Goal: Task Accomplishment & Management: Manage account settings

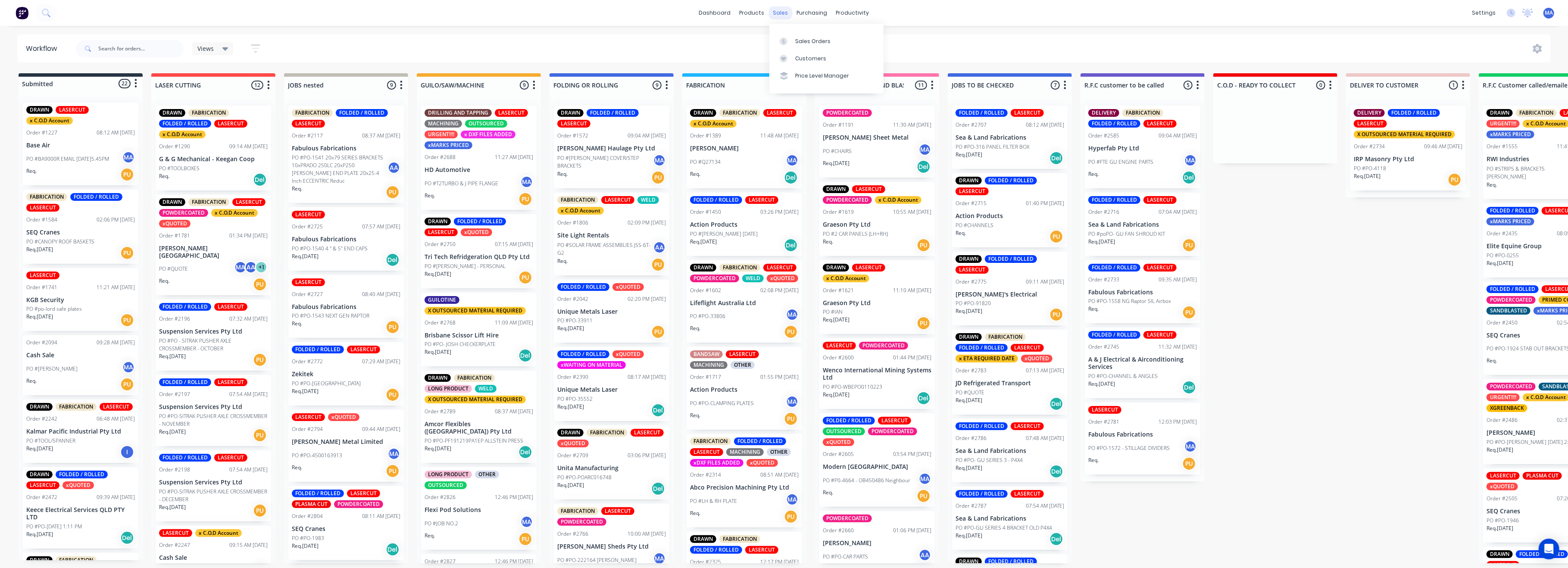
click at [782, 13] on div "sales" at bounding box center [780, 13] width 24 height 13
click at [802, 39] on div "Sales Orders" at bounding box center [813, 41] width 35 height 8
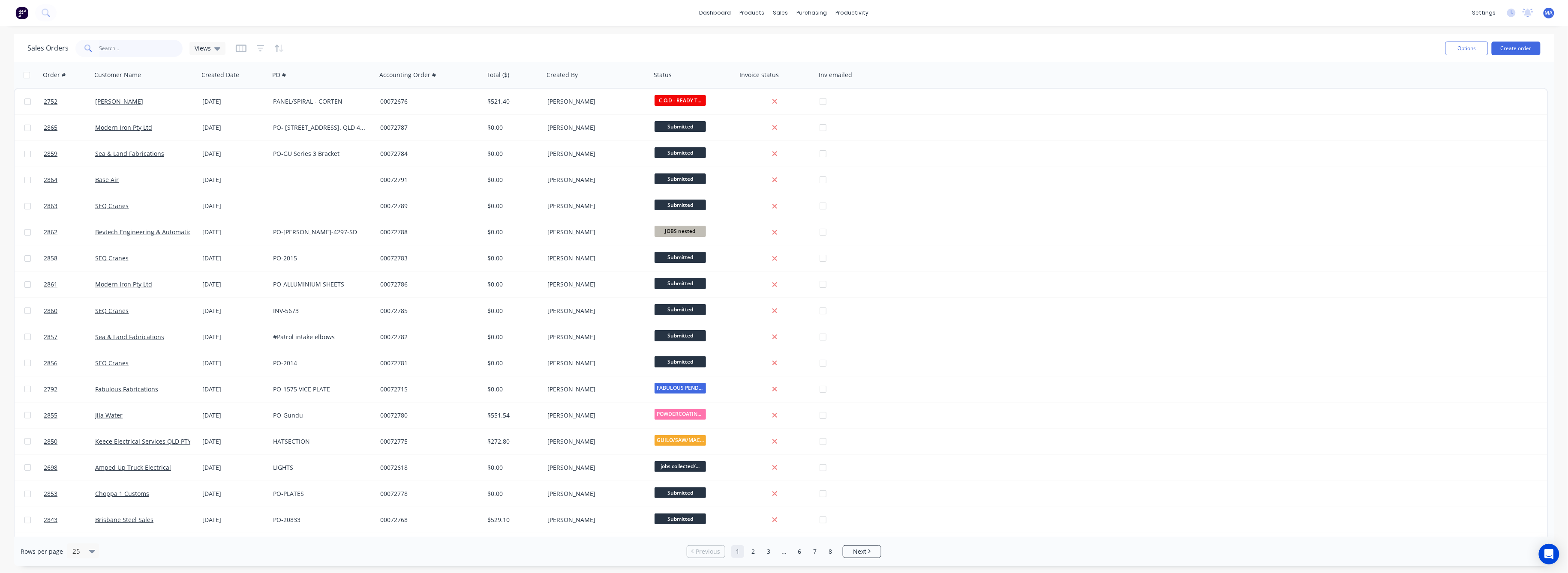
drag, startPoint x: 100, startPoint y: 50, endPoint x: 119, endPoint y: 52, distance: 19.1
click at [105, 50] on input "text" at bounding box center [141, 48] width 83 height 17
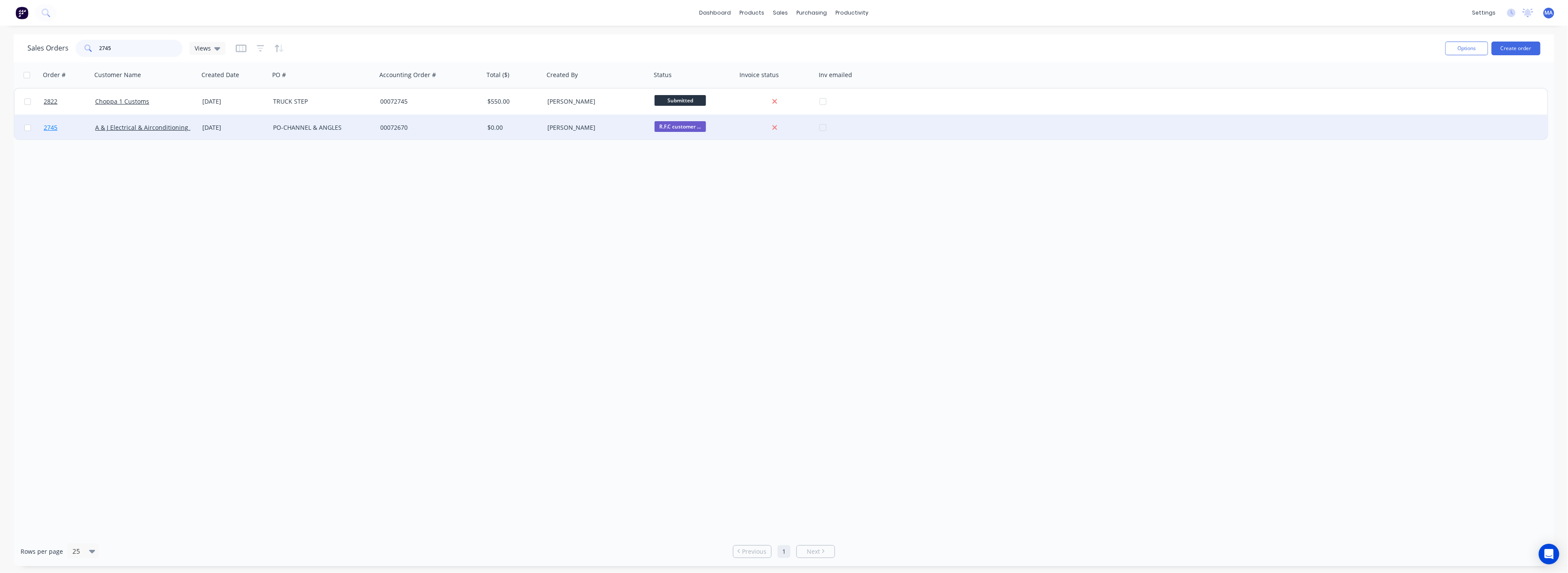
type input "2745"
click at [50, 126] on span "2745" at bounding box center [51, 128] width 14 height 9
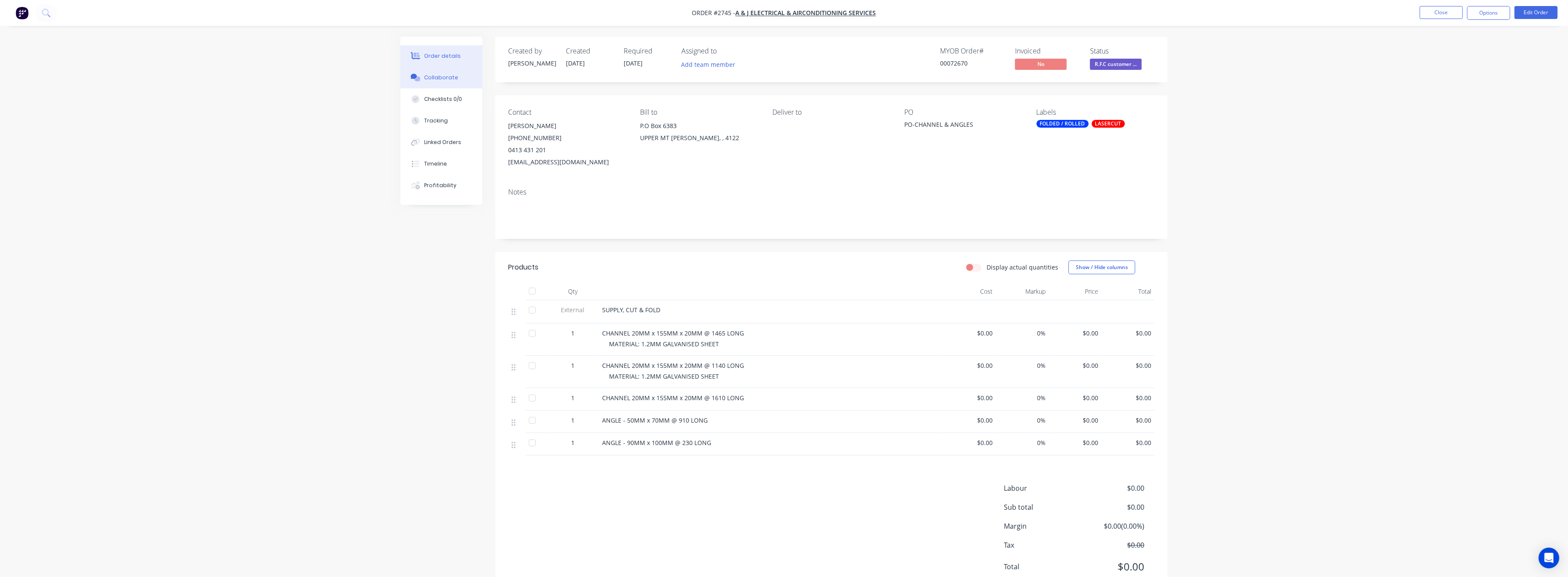
click at [438, 78] on div "Collaborate" at bounding box center [442, 77] width 34 height 8
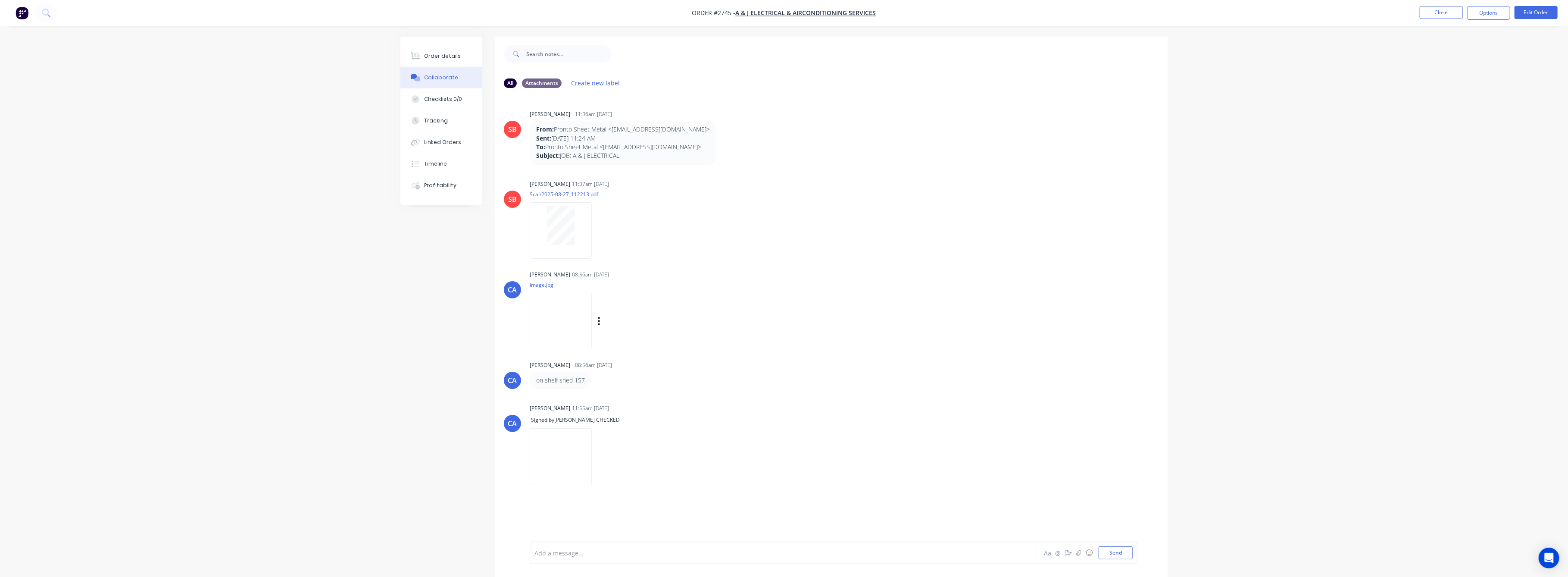
click at [563, 311] on img at bounding box center [560, 321] width 62 height 56
click at [578, 244] on div at bounding box center [561, 226] width 54 height 39
click at [439, 124] on div "Tracking" at bounding box center [436, 121] width 24 height 8
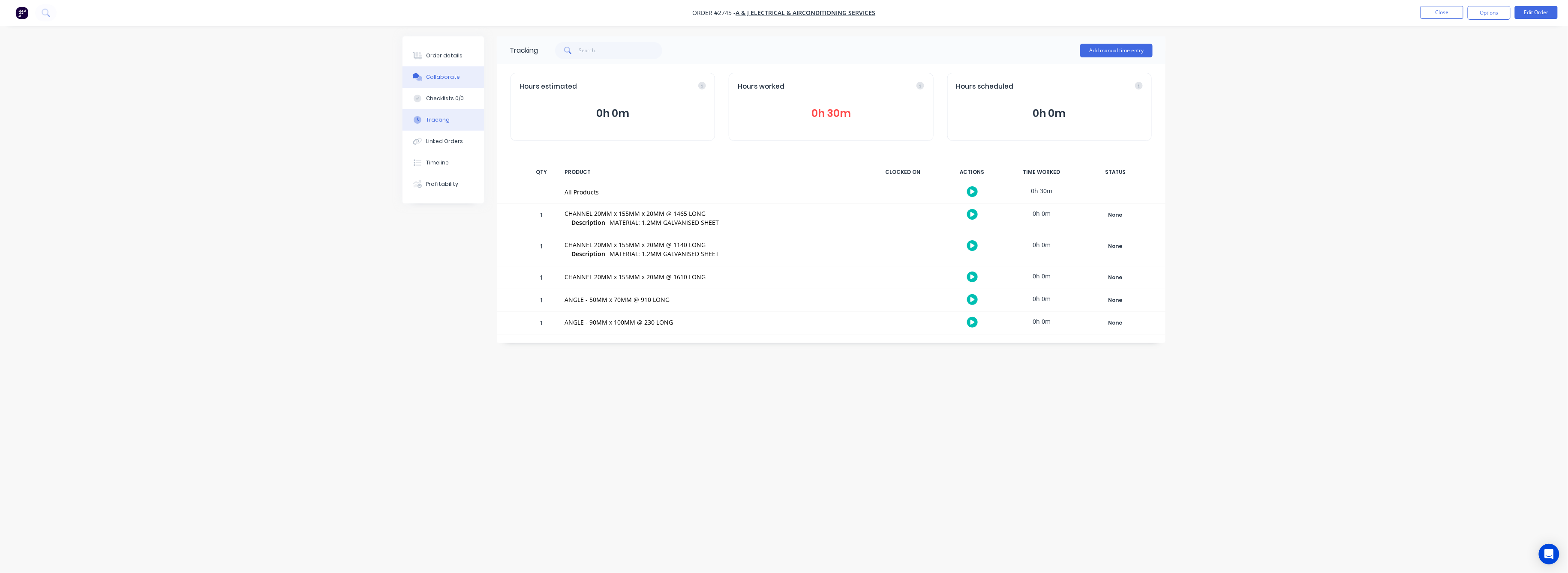
click at [435, 75] on div "Collaborate" at bounding box center [444, 77] width 34 height 8
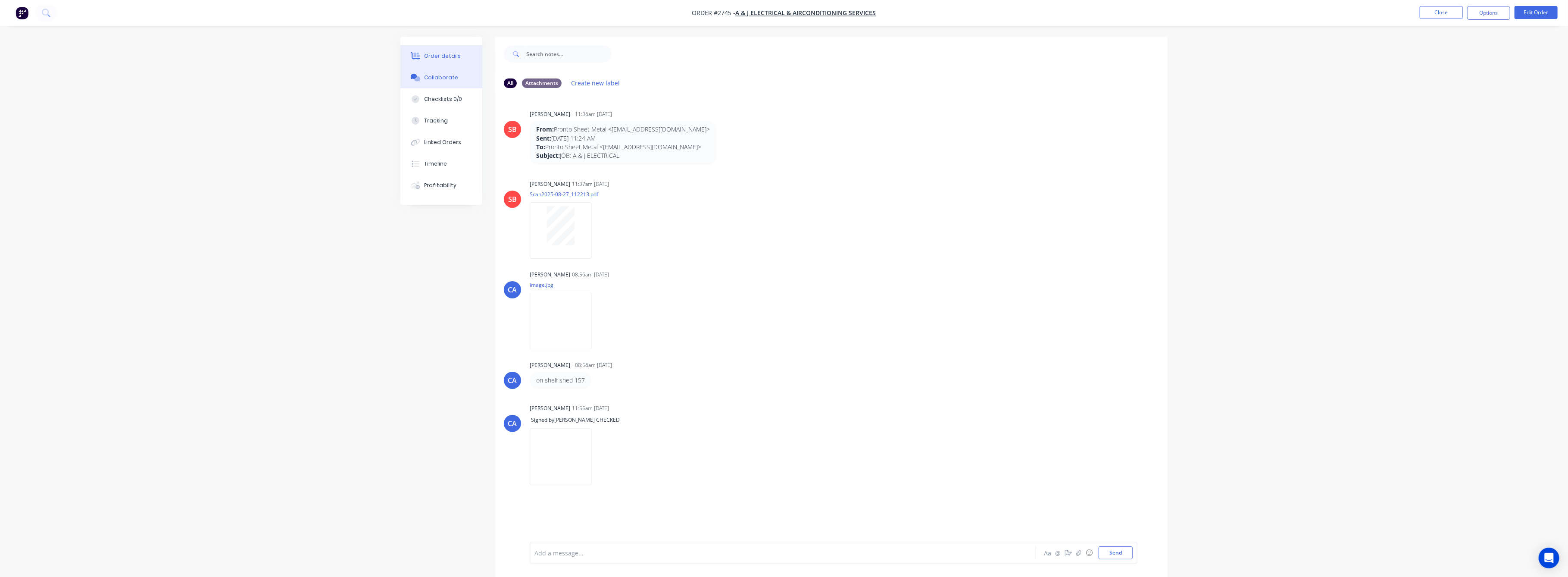
click at [446, 58] on div "Order details" at bounding box center [443, 56] width 37 height 8
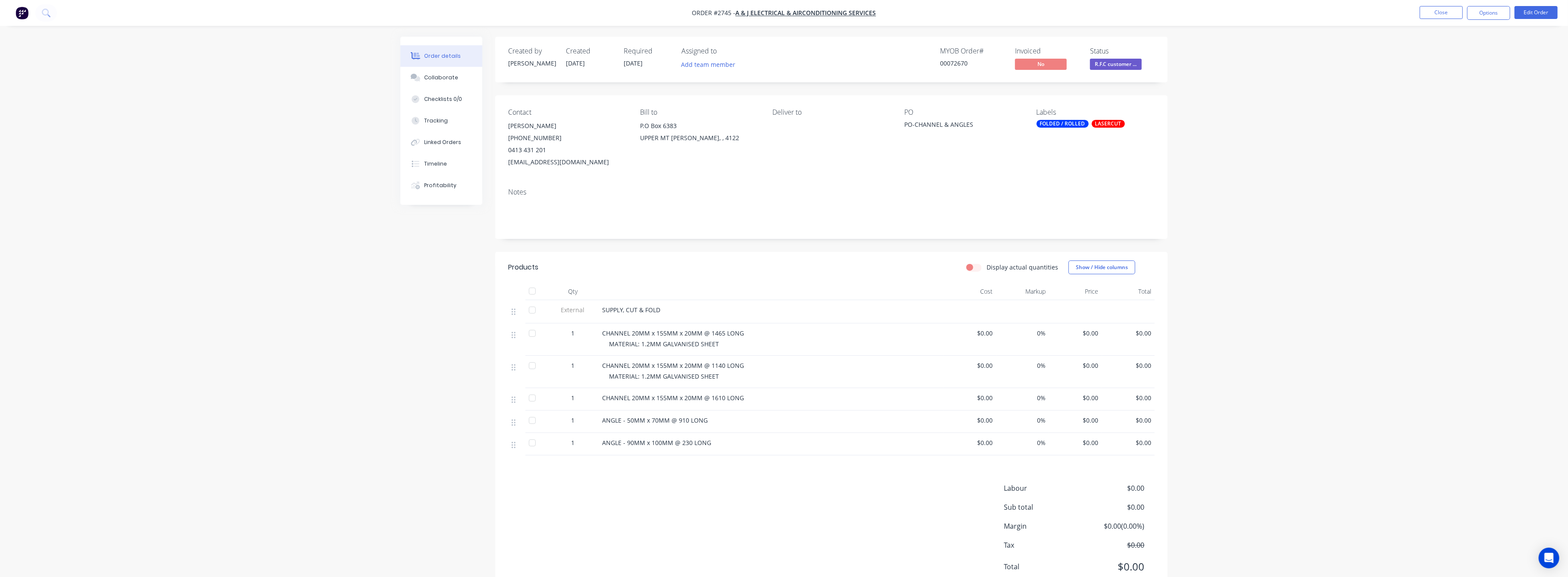
click at [1091, 335] on span "$0.00" at bounding box center [1075, 333] width 46 height 9
click at [1533, 12] on button "Edit Order" at bounding box center [1536, 12] width 43 height 13
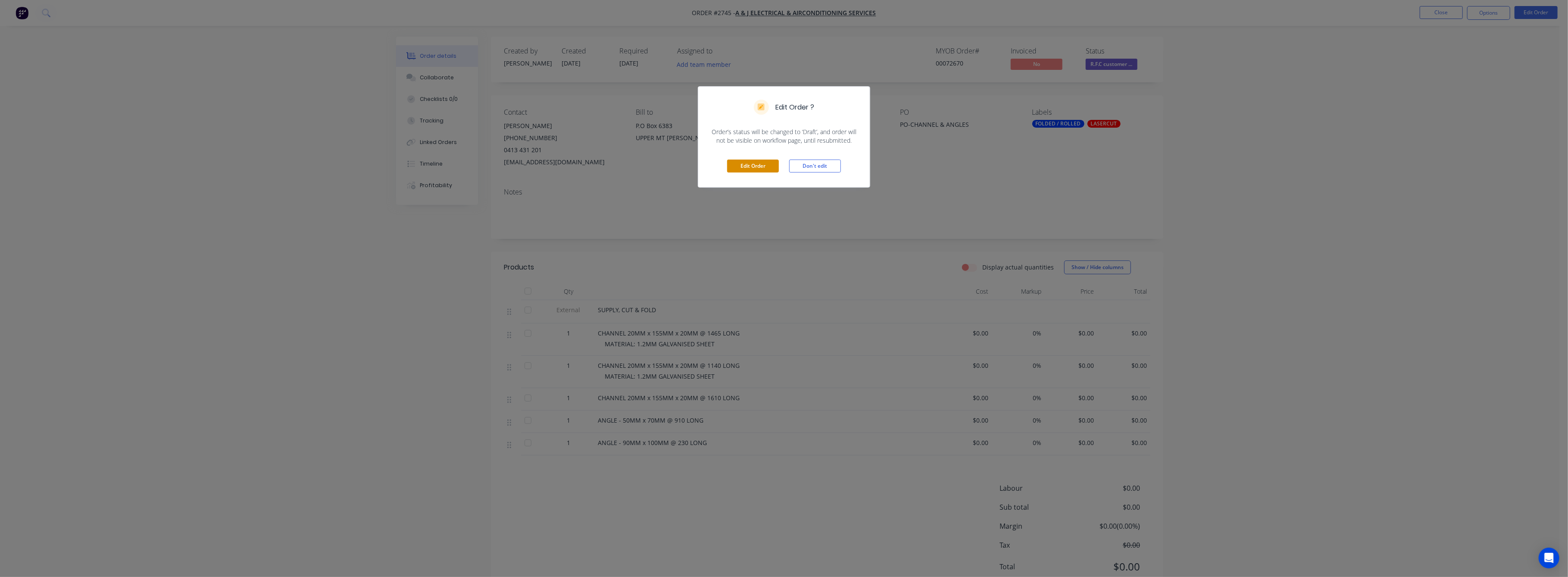
click at [755, 168] on button "Edit Order" at bounding box center [753, 166] width 52 height 13
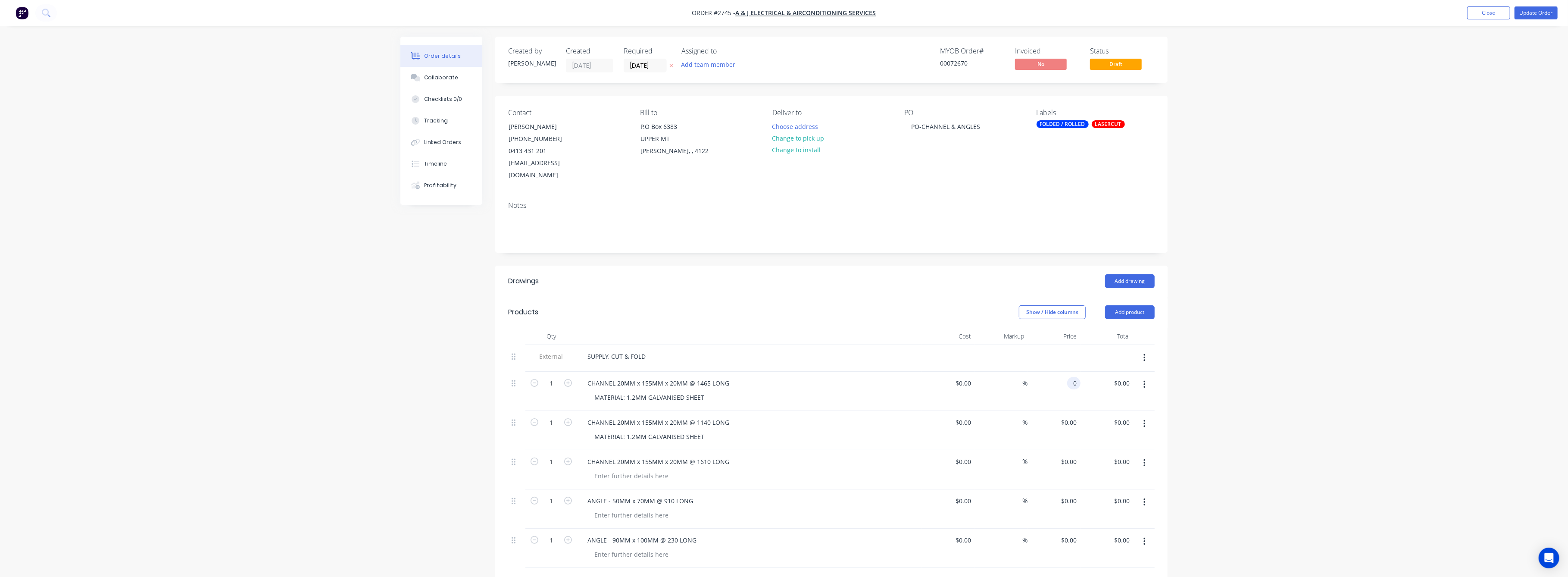
click at [1073, 377] on input "0" at bounding box center [1075, 383] width 10 height 12
type input "$46.00"
click at [1074, 417] on input "0" at bounding box center [1075, 423] width 10 height 12
type input "$45.00"
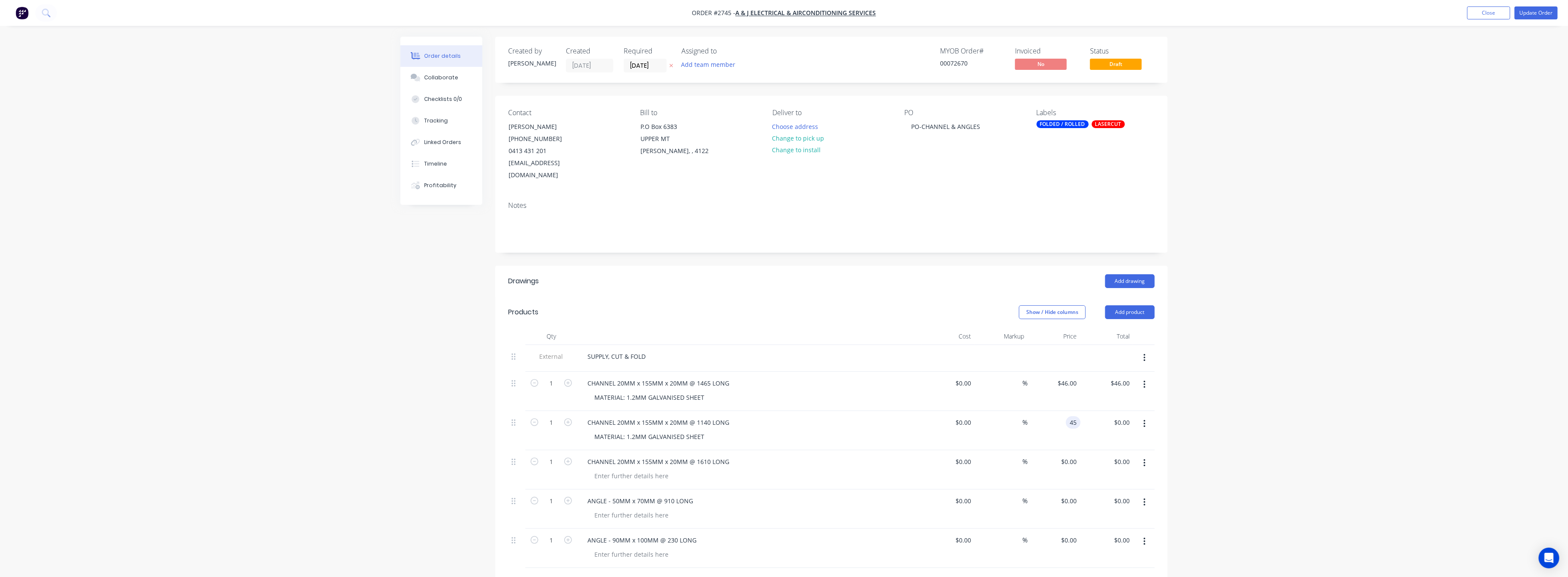
type input "$45.00"
click at [1134, 429] on div at bounding box center [1143, 431] width 21 height 39
click at [1078, 456] on input "0" at bounding box center [1075, 462] width 10 height 12
type input "$49.00"
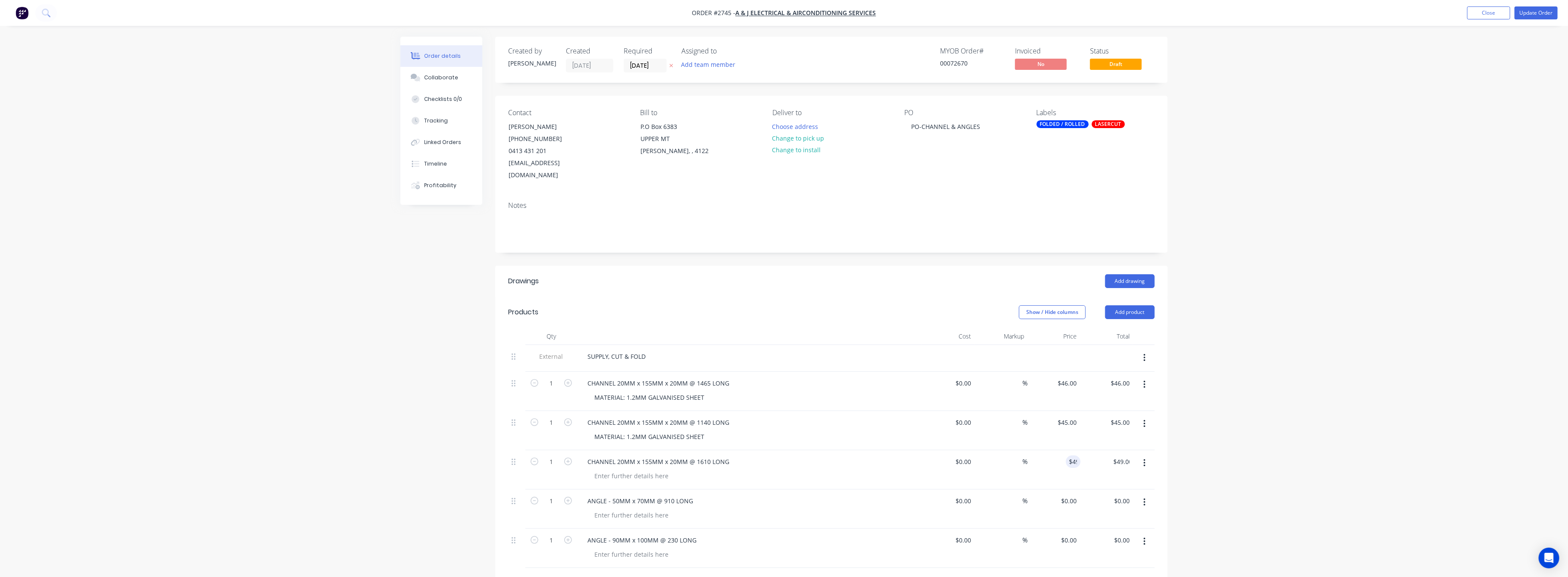
click at [1192, 470] on div "Order details Collaborate Checklists 0/0 Tracking Linked Orders Timeline Profit…" at bounding box center [784, 408] width 1568 height 816
click at [1075, 495] on input "0" at bounding box center [1075, 501] width 10 height 12
type input "$35.00"
drag, startPoint x: 1067, startPoint y: 522, endPoint x: 1070, endPoint y: 526, distance: 5.0
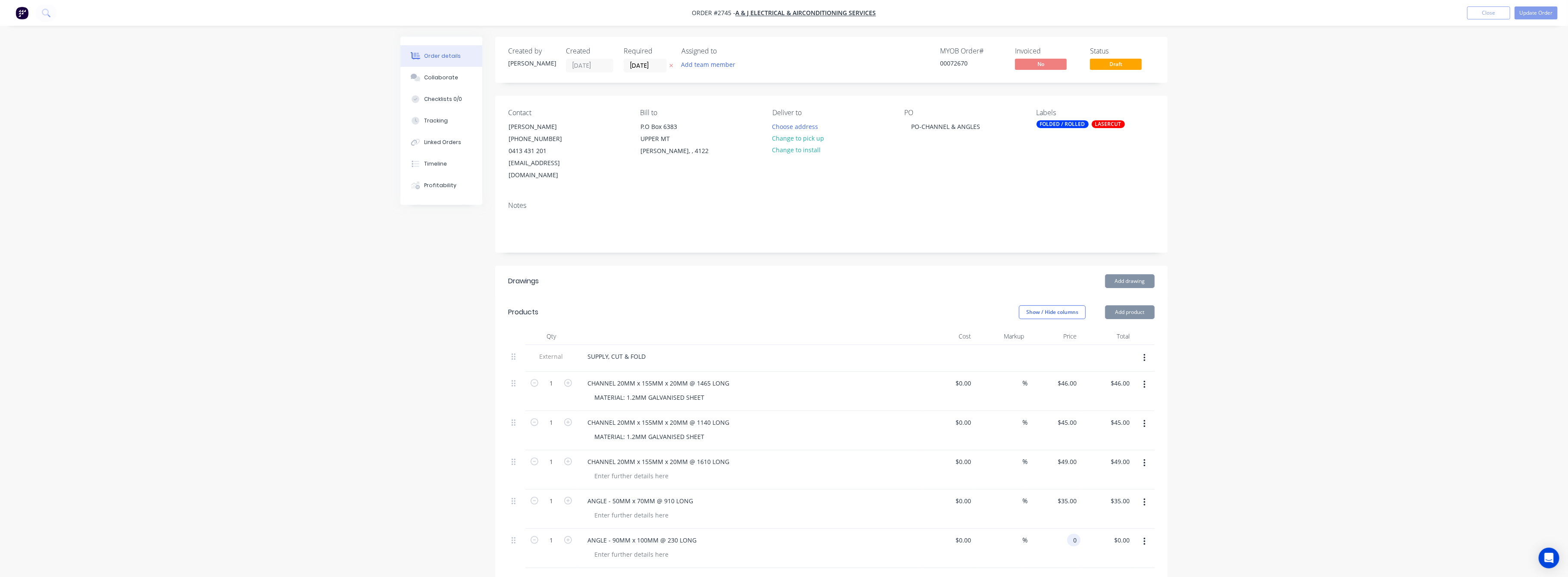
click at [1070, 534] on div "0 0" at bounding box center [1074, 540] width 13 height 12
type input "$25.00"
click at [1239, 541] on div "Order details Collaborate Checklists 0/0 Tracking Linked Orders Timeline Profit…" at bounding box center [784, 408] width 1568 height 816
click at [1544, 12] on button "Update Order" at bounding box center [1536, 13] width 43 height 13
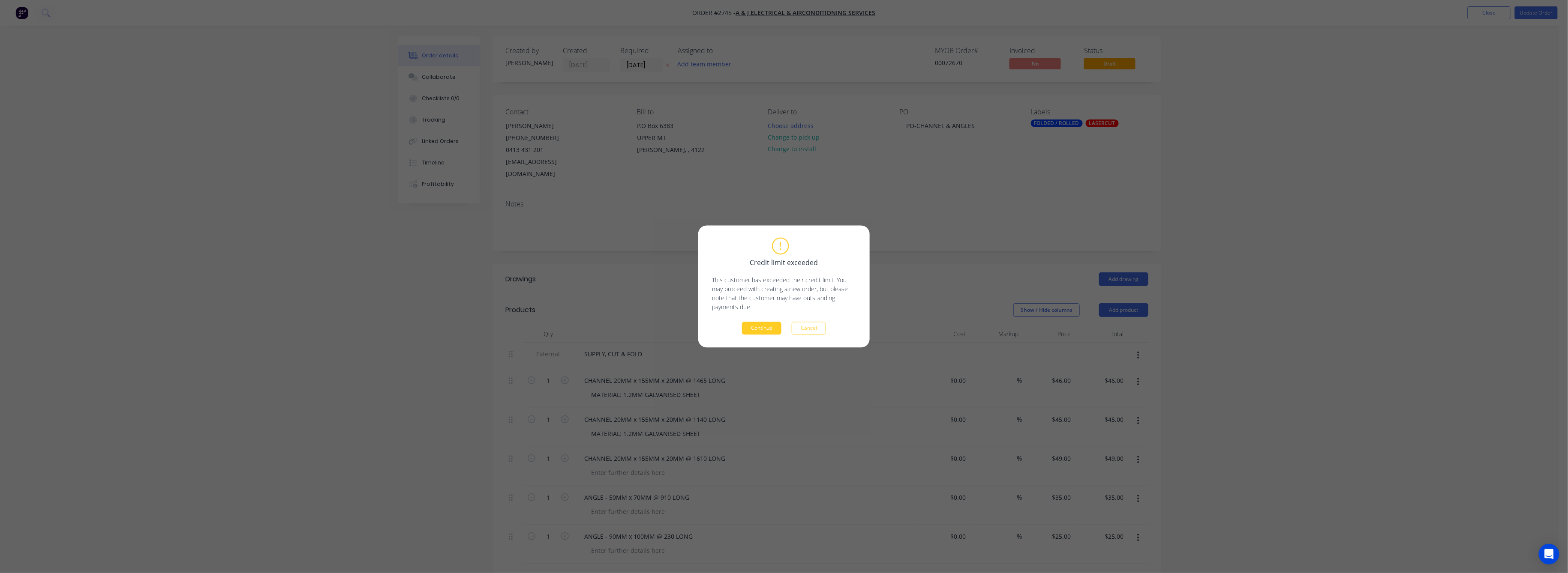
click at [760, 328] on button "Continue" at bounding box center [761, 328] width 40 height 13
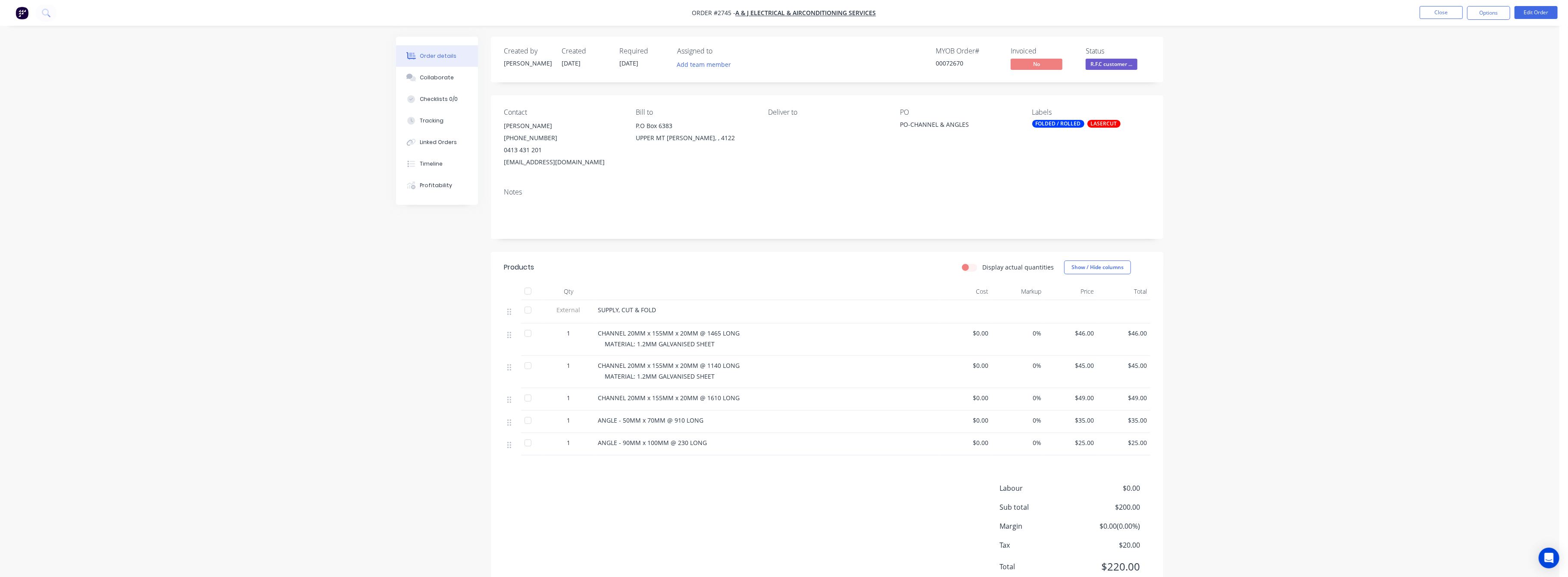
click at [292, 473] on div "Order details Collaborate Checklists 0/0 Tracking Linked Orders Timeline Profit…" at bounding box center [780, 304] width 1559 height 609
